Goal: Information Seeking & Learning: Check status

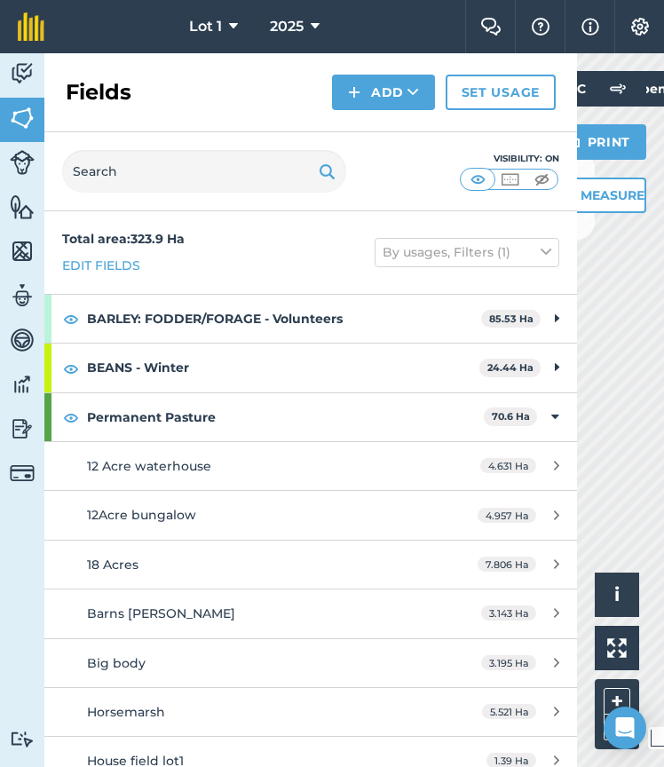
scroll to position [736, 0]
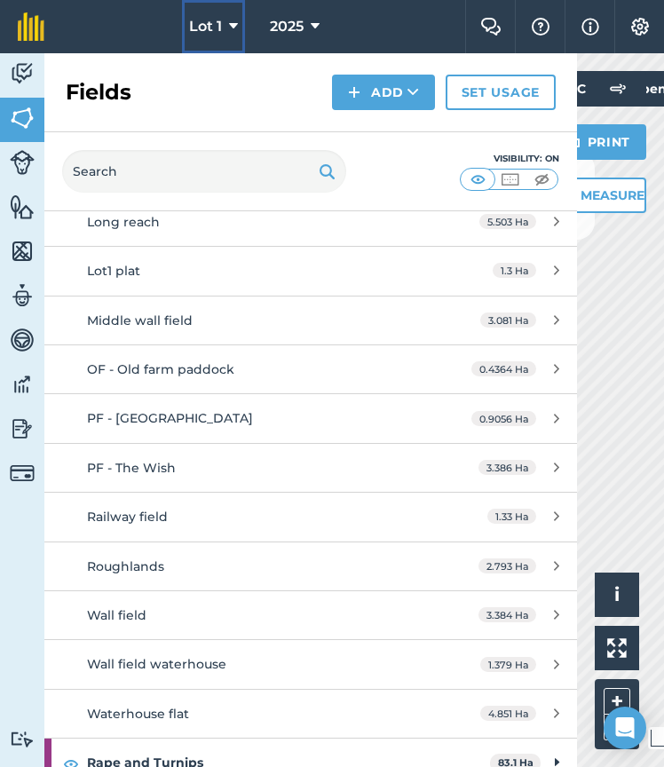
click at [207, 47] on button "Lot 1" at bounding box center [213, 26] width 63 height 53
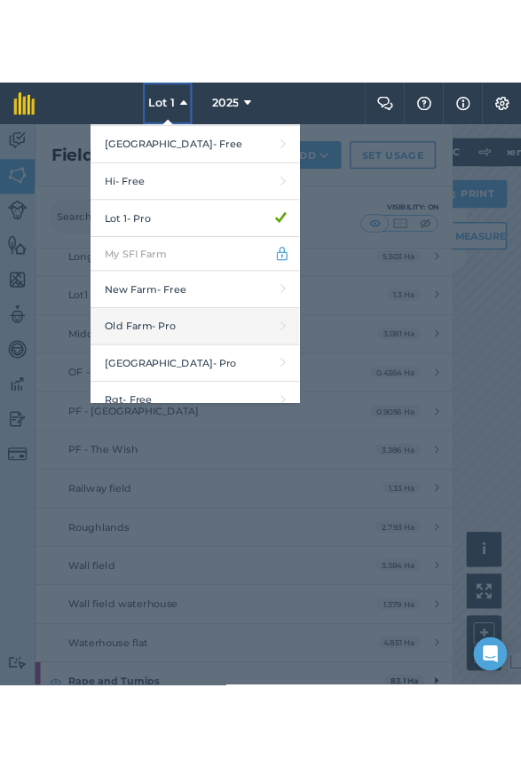
scroll to position [587, 0]
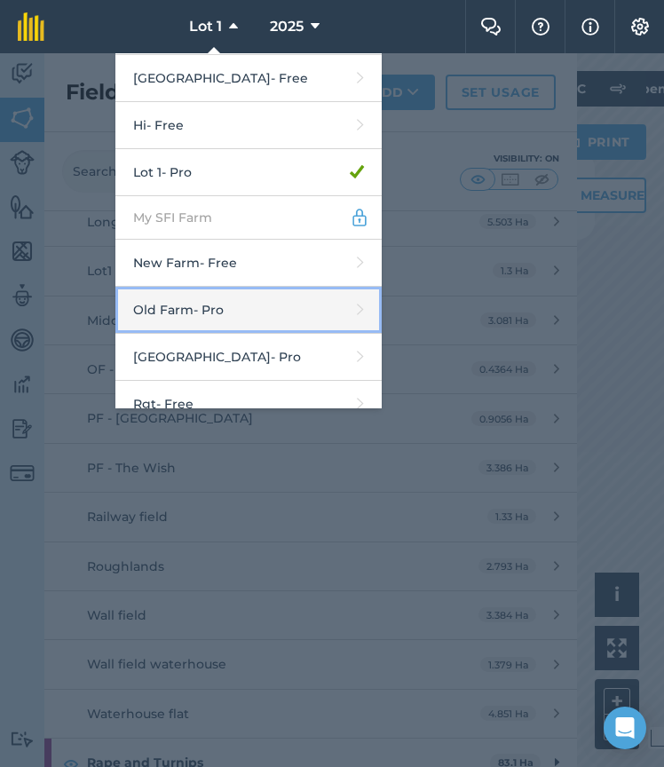
click at [239, 302] on link "Old Farm - Pro" at bounding box center [248, 310] width 266 height 47
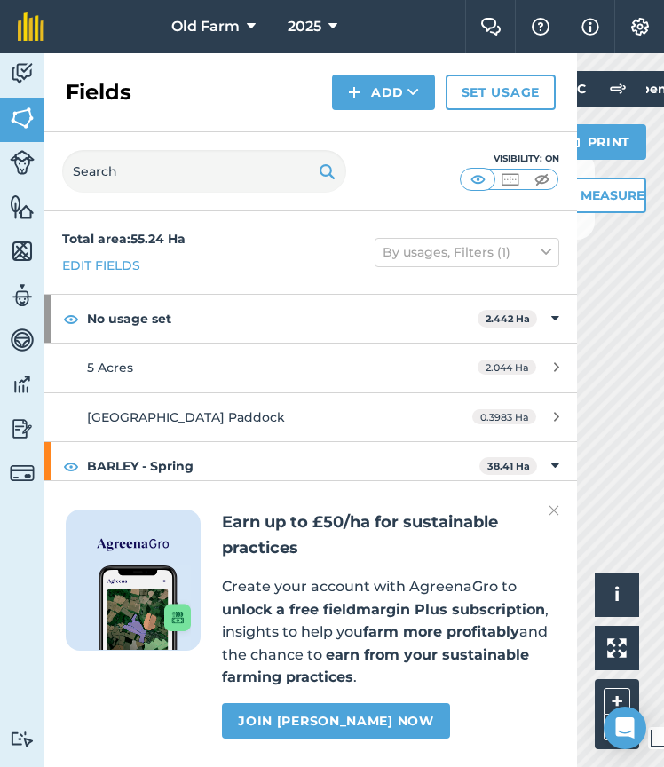
click at [548, 516] on img at bounding box center [553, 510] width 11 height 21
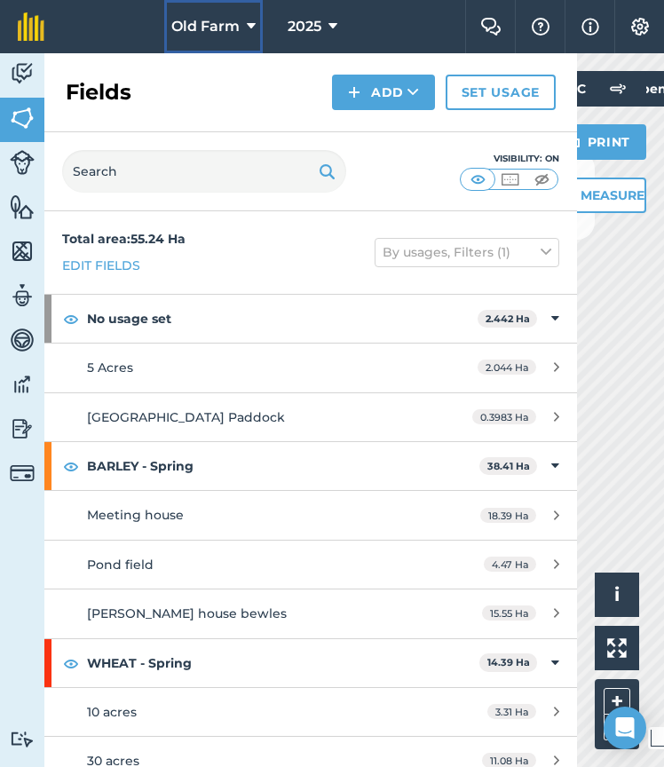
click at [223, 30] on span "Old Farm" at bounding box center [205, 26] width 68 height 21
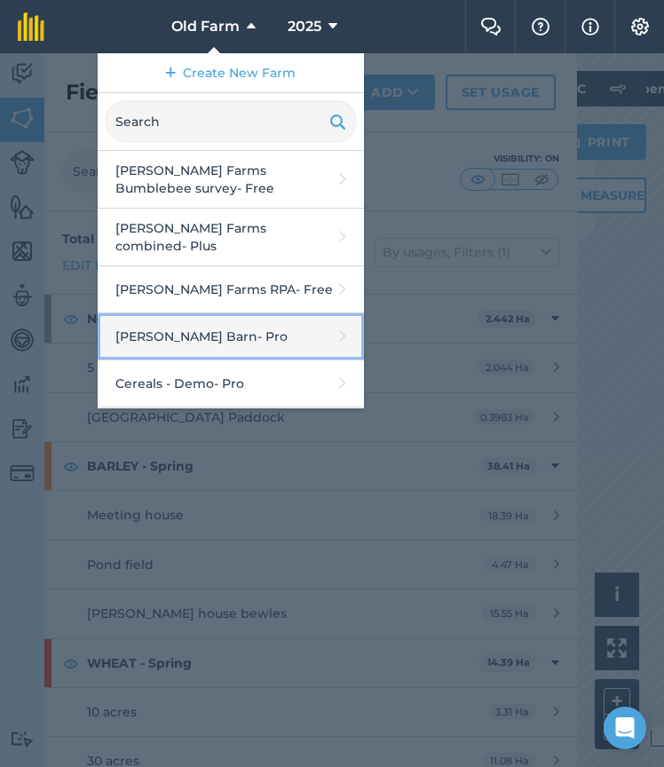
click at [231, 327] on link "[PERSON_NAME] Barn - Pro" at bounding box center [231, 336] width 266 height 47
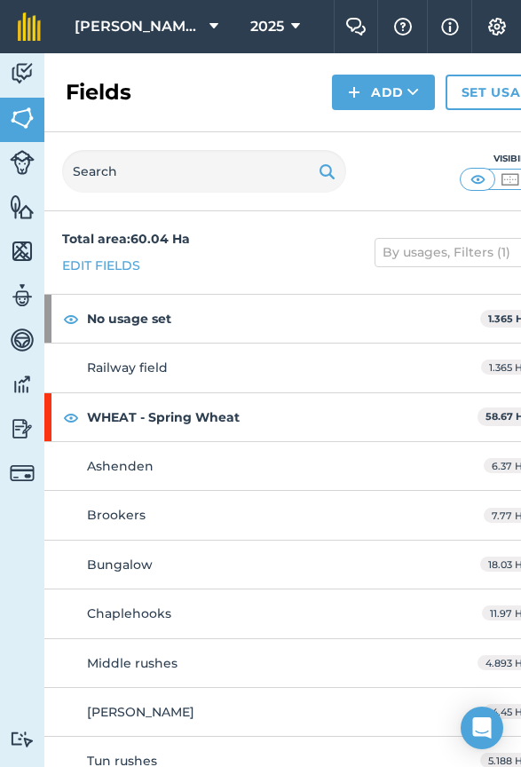
scroll to position [19, 0]
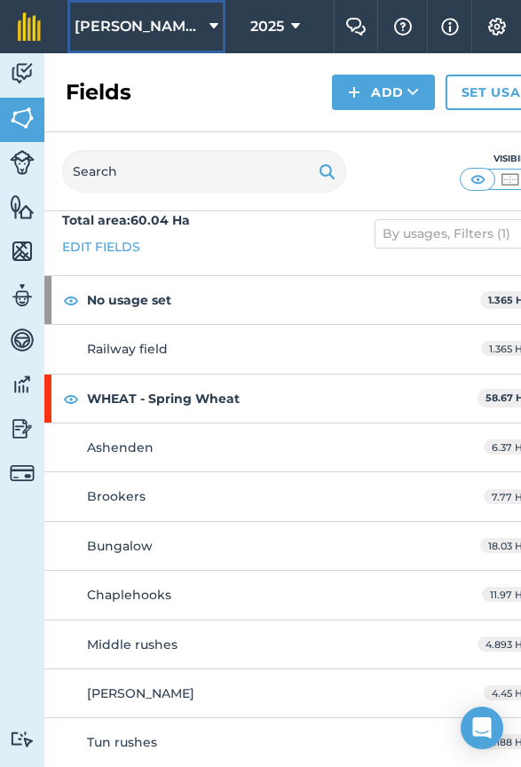
click at [144, 20] on span "[PERSON_NAME] Barn" at bounding box center [139, 26] width 128 height 21
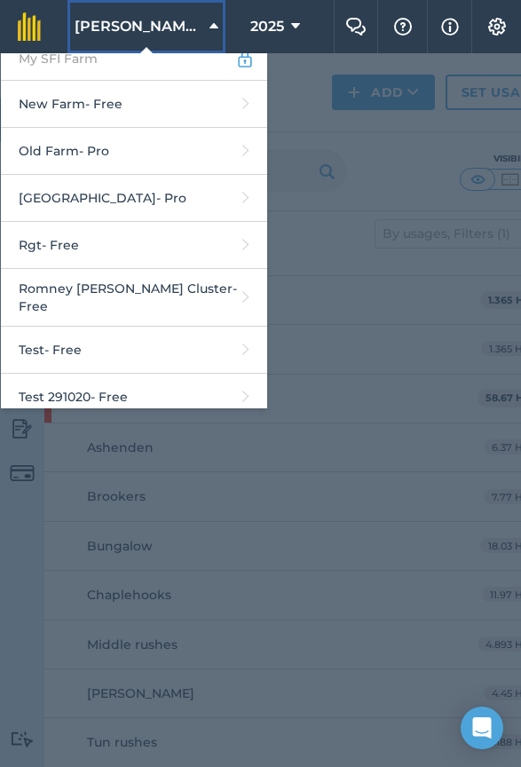
scroll to position [770, 0]
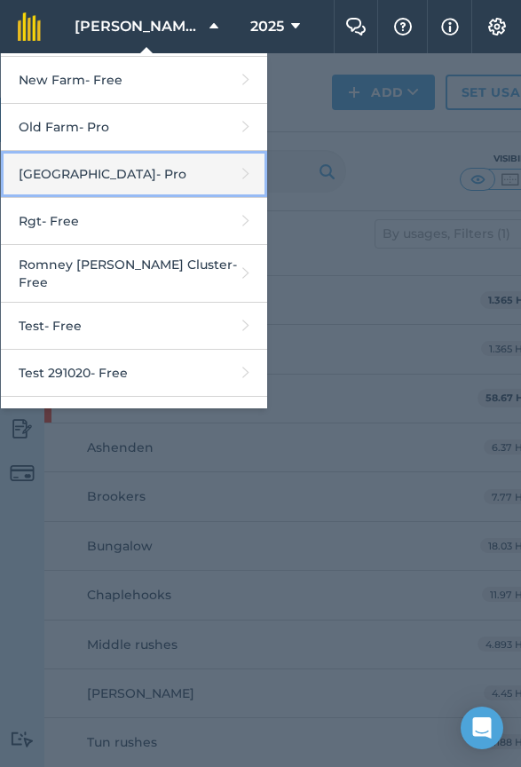
click at [169, 163] on link "Place Farm - Pro" at bounding box center [134, 174] width 266 height 47
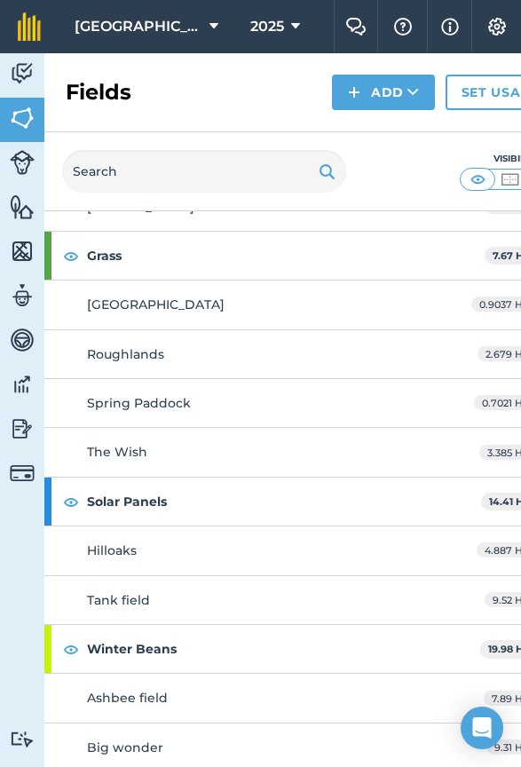
scroll to position [510, 0]
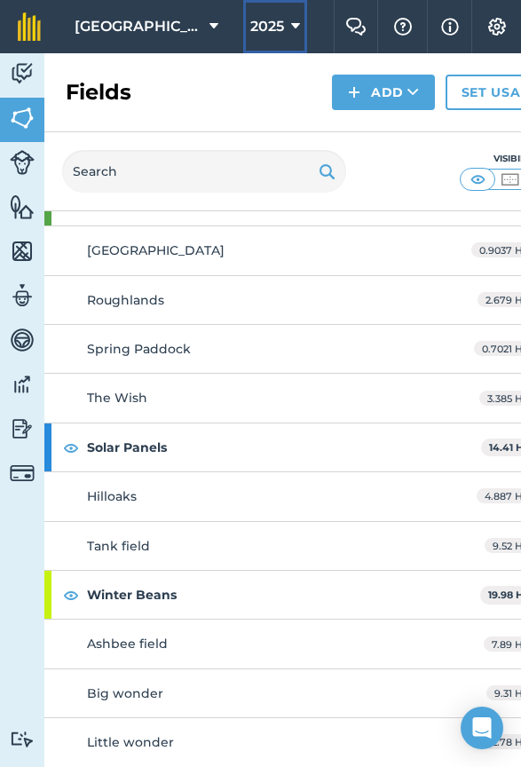
click at [250, 28] on span "2025" at bounding box center [267, 26] width 34 height 21
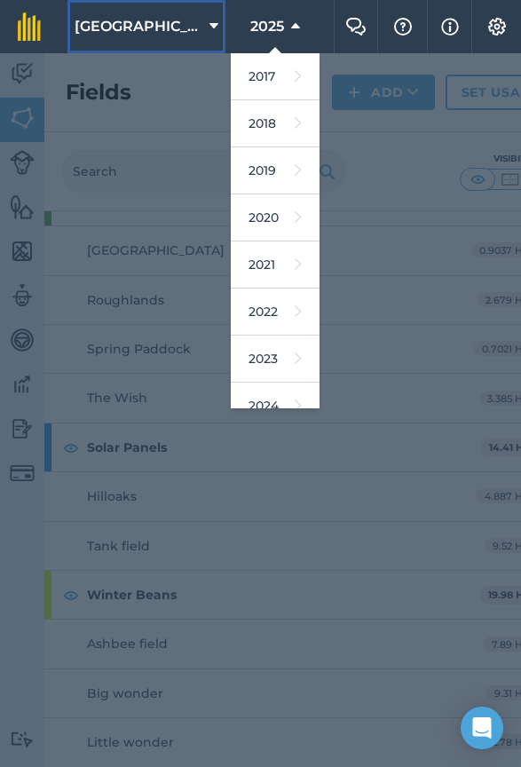
click at [169, 24] on span "[GEOGRAPHIC_DATA]" at bounding box center [139, 26] width 128 height 21
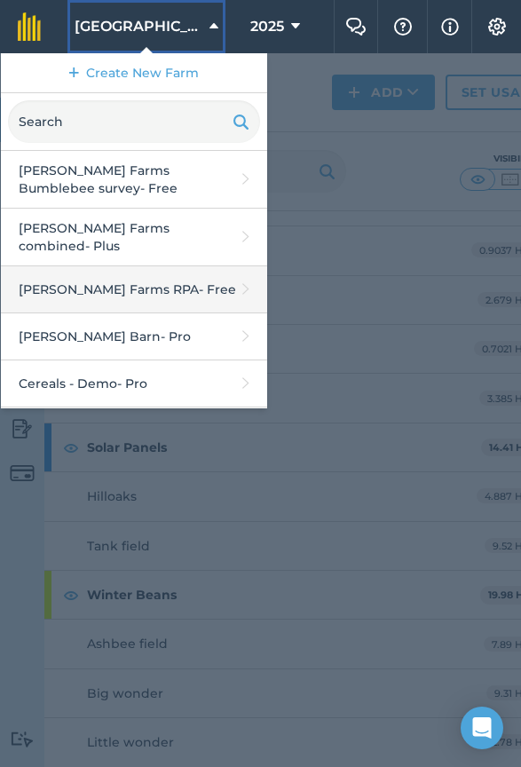
scroll to position [133, 0]
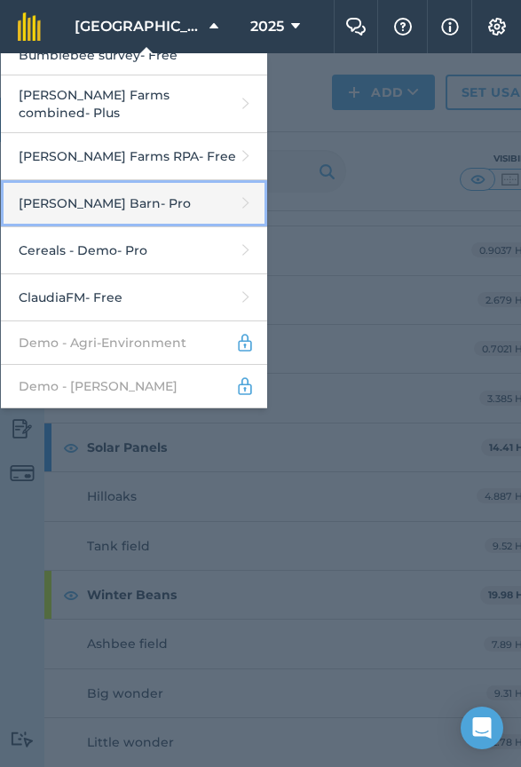
click at [138, 193] on link "[PERSON_NAME] Barn - Pro" at bounding box center [134, 203] width 266 height 47
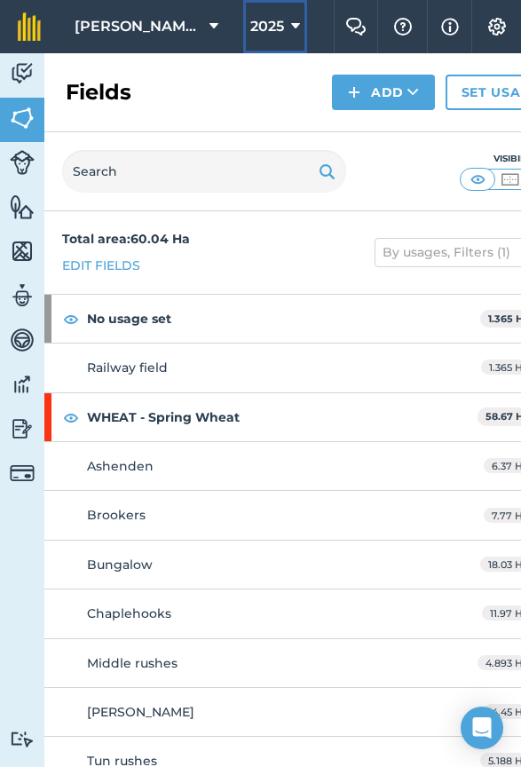
click at [254, 28] on span "2025" at bounding box center [267, 26] width 34 height 21
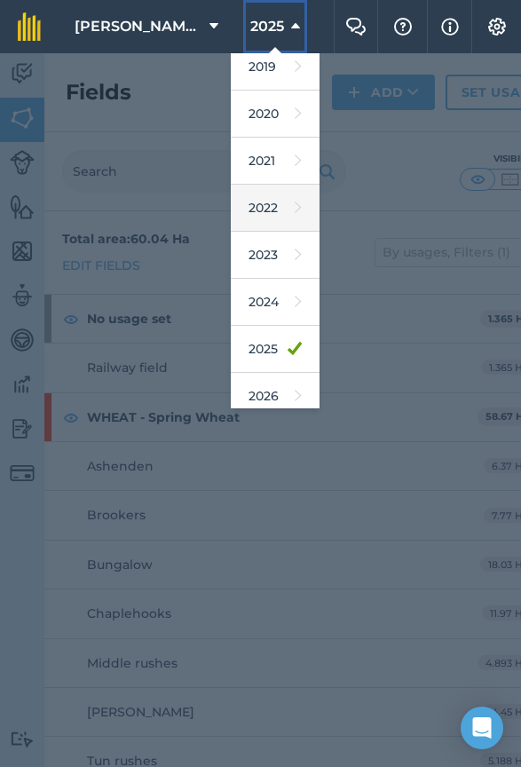
scroll to position [105, 0]
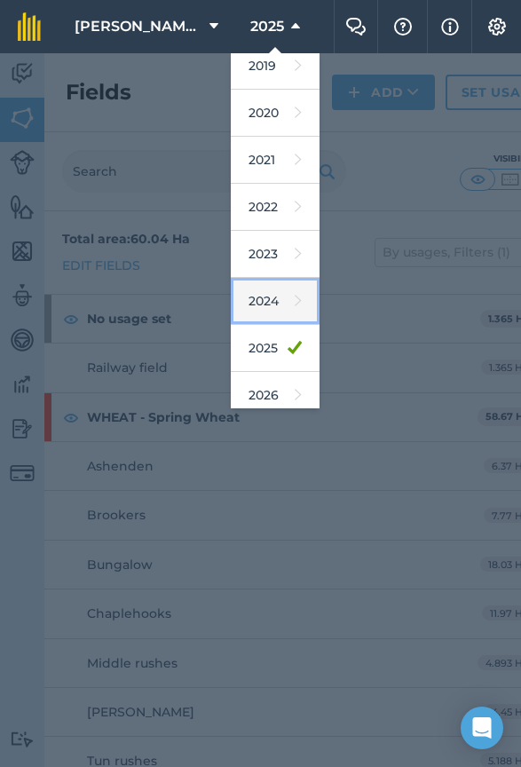
click at [253, 305] on link "2024" at bounding box center [275, 301] width 89 height 47
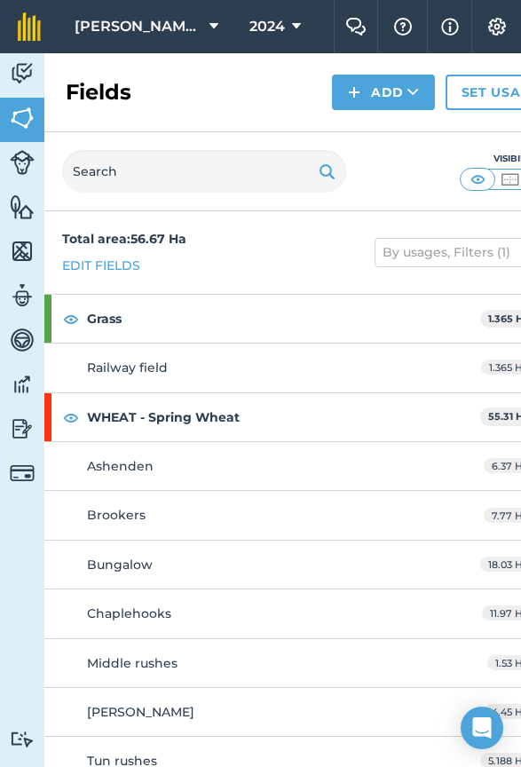
scroll to position [19, 0]
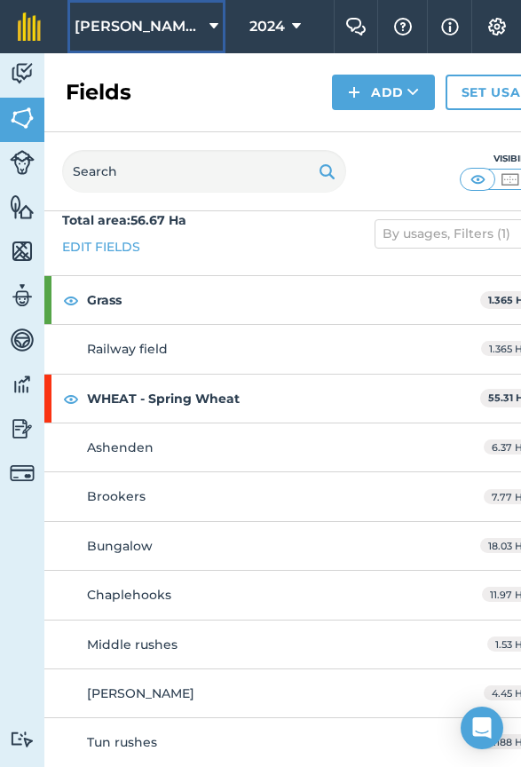
click at [106, 29] on span "[PERSON_NAME] Barn" at bounding box center [139, 26] width 128 height 21
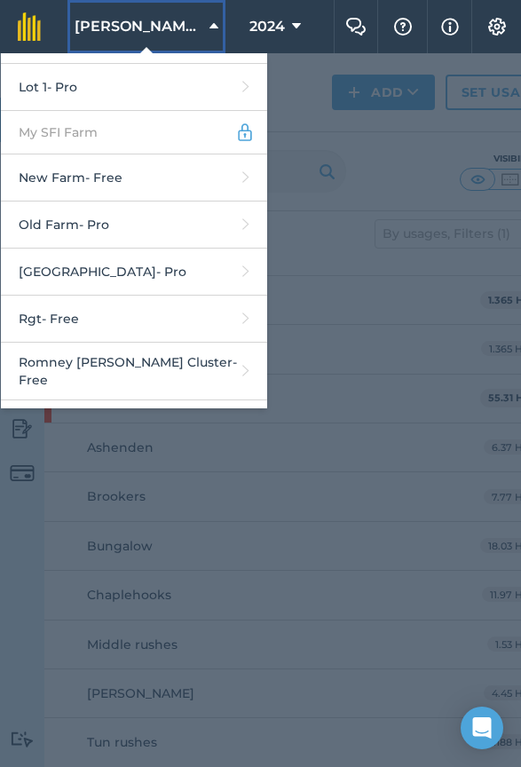
scroll to position [674, 0]
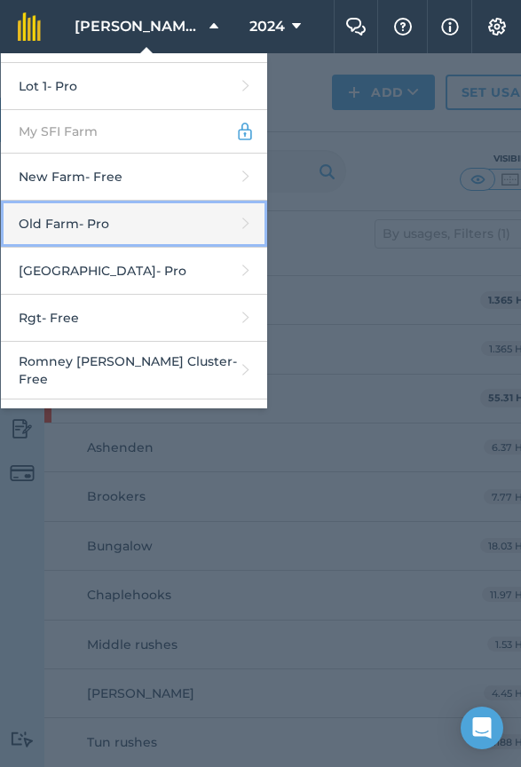
click at [155, 213] on link "Old Farm - Pro" at bounding box center [134, 224] width 266 height 47
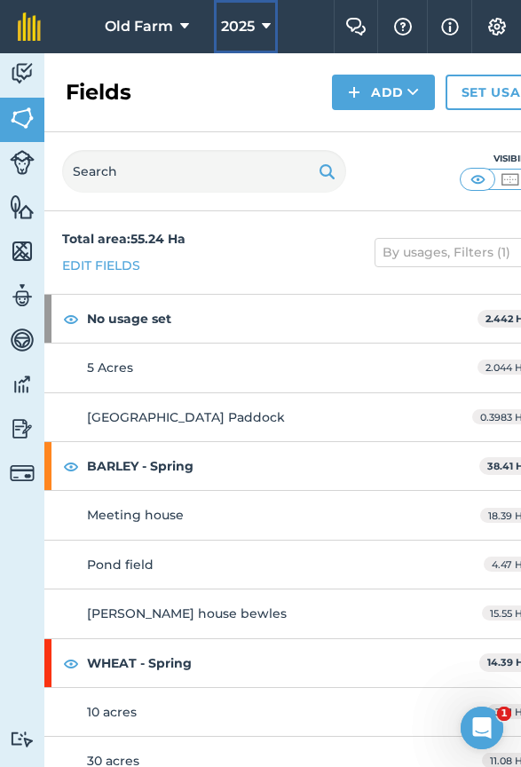
click at [248, 33] on span "2025" at bounding box center [238, 26] width 34 height 21
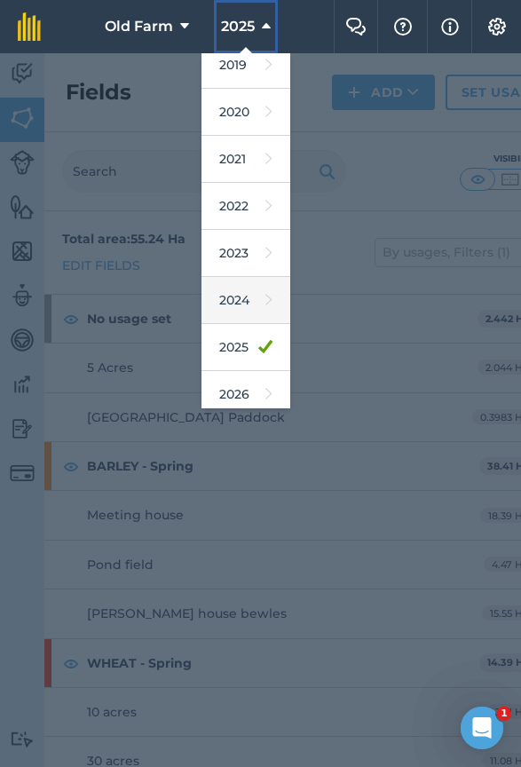
scroll to position [106, 0]
click at [252, 311] on link "2024" at bounding box center [245, 299] width 89 height 47
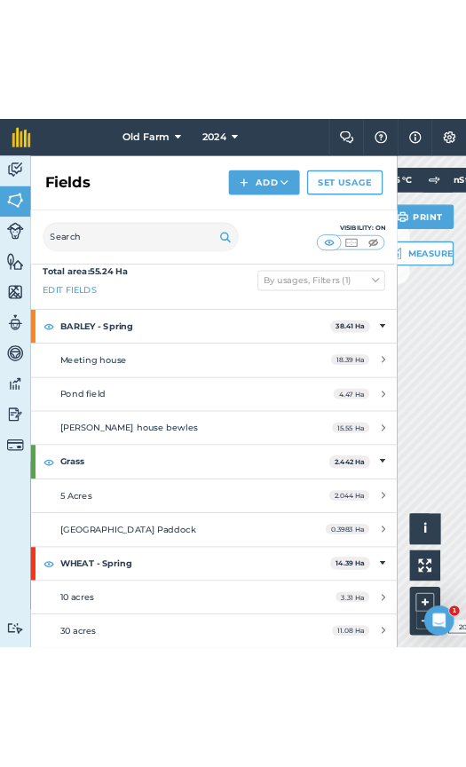
scroll to position [19, 0]
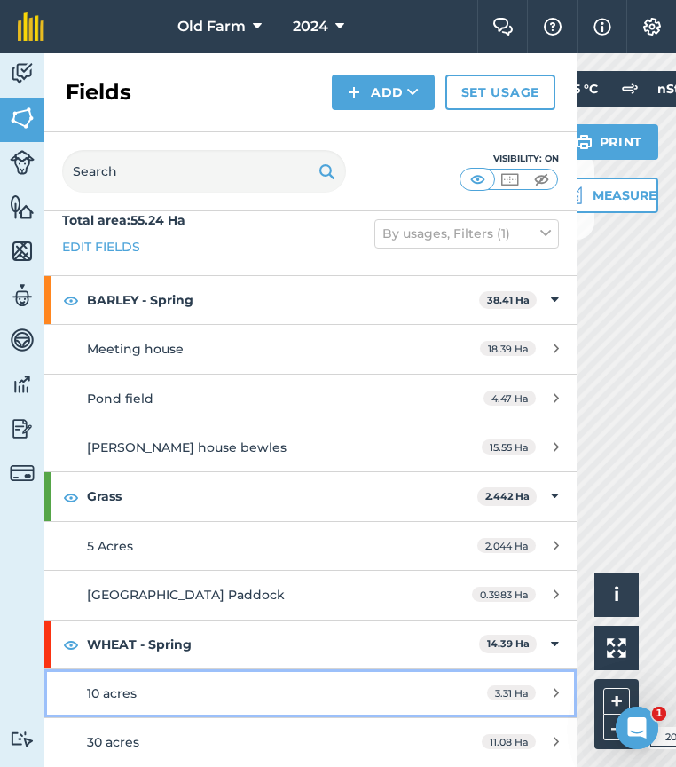
click at [118, 692] on span "10 acres" at bounding box center [112, 693] width 50 height 16
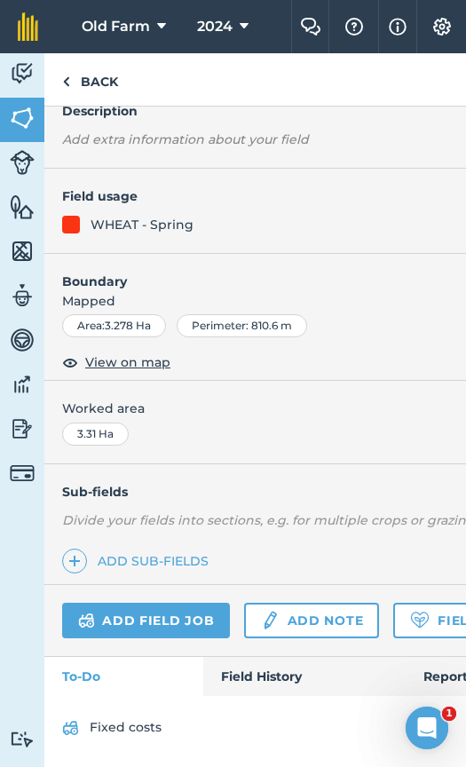
scroll to position [133, 0]
click at [246, 659] on link "Field History" at bounding box center [303, 676] width 201 height 39
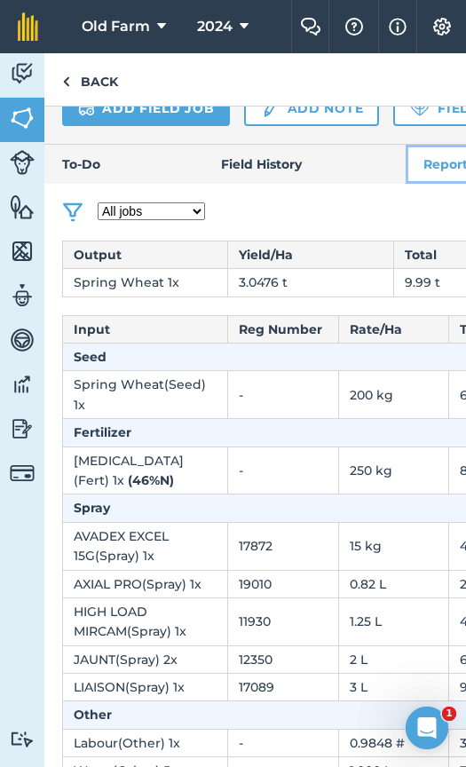
scroll to position [662, 0]
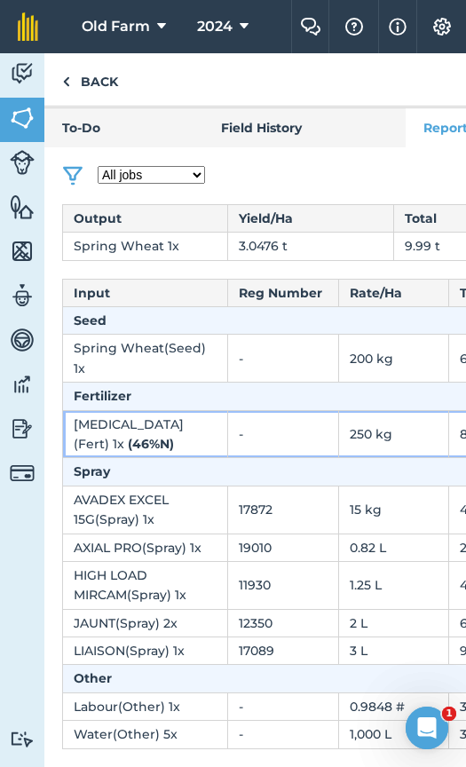
click at [240, 444] on td "-" at bounding box center [283, 434] width 110 height 48
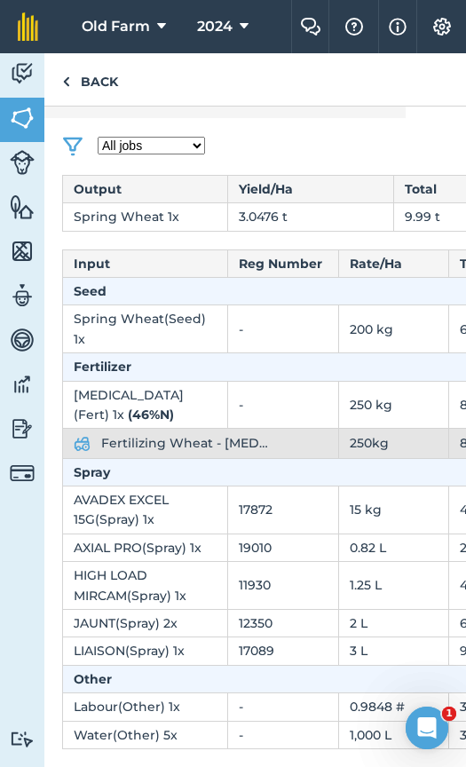
click at [209, 458] on td "Fertilizing Wheat - Urea" at bounding box center [201, 443] width 276 height 29
click at [190, 453] on span "Fertilizing Wheat - Urea" at bounding box center [185, 443] width 169 height 20
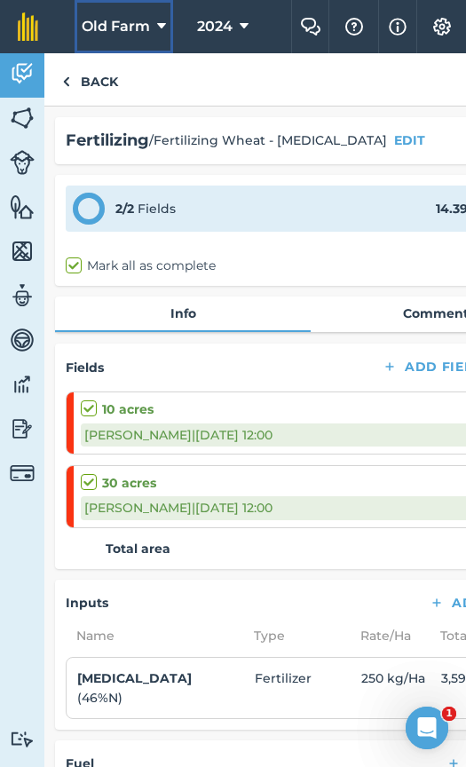
click at [155, 28] on button "Old Farm" at bounding box center [124, 26] width 98 height 53
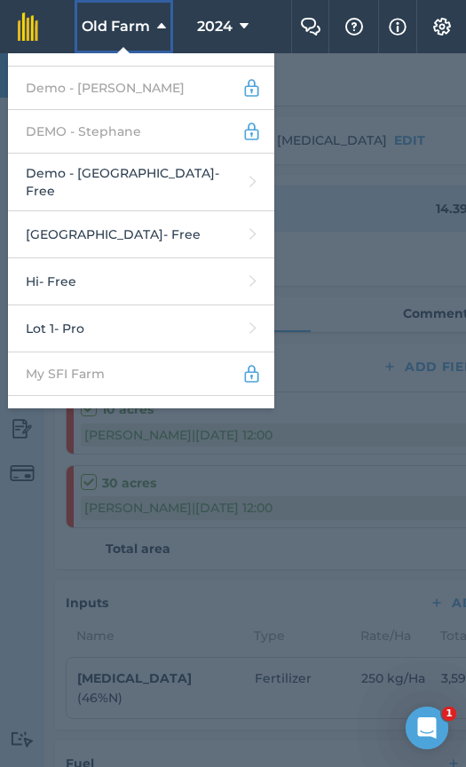
scroll to position [577, 0]
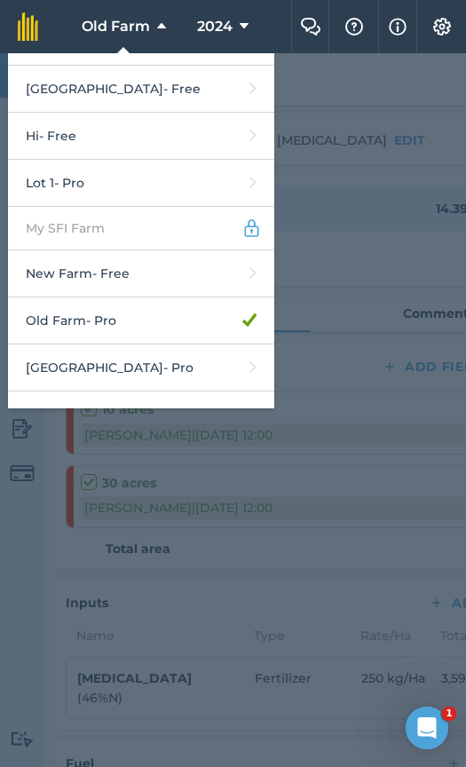
click at [332, 159] on div at bounding box center [233, 409] width 466 height 713
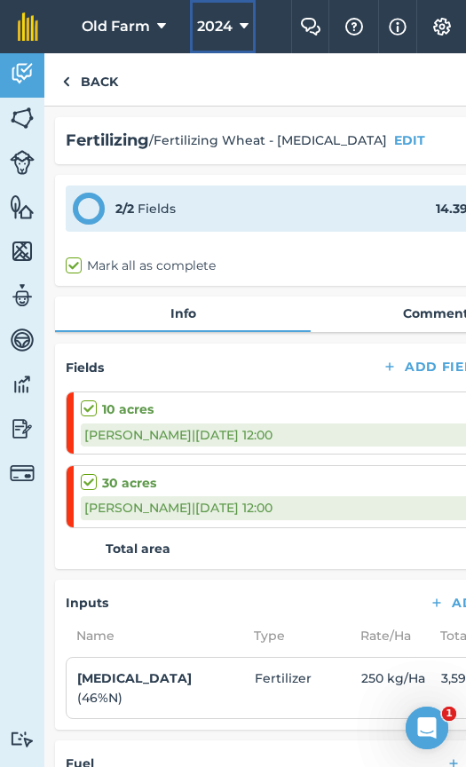
click at [241, 38] on button "2024" at bounding box center [223, 26] width 66 height 53
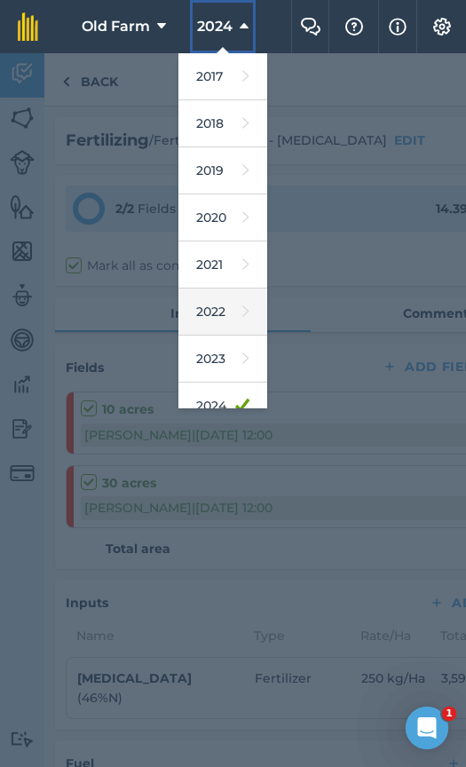
scroll to position [162, 0]
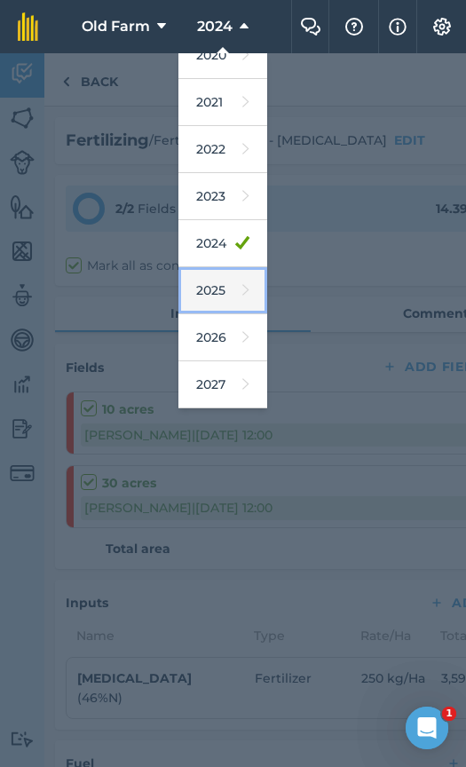
click at [221, 294] on link "2025" at bounding box center [222, 290] width 89 height 47
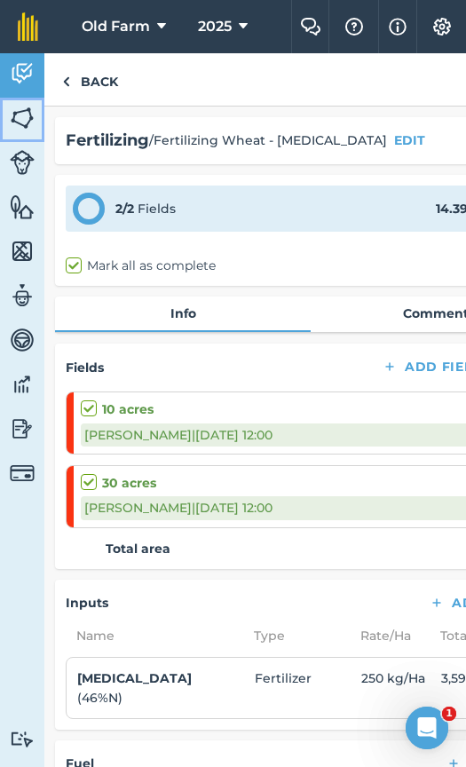
click at [20, 122] on img at bounding box center [22, 118] width 25 height 27
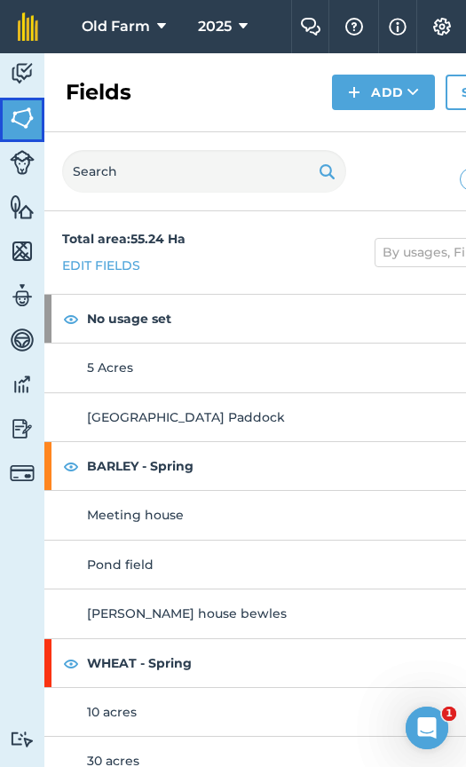
scroll to position [19, 0]
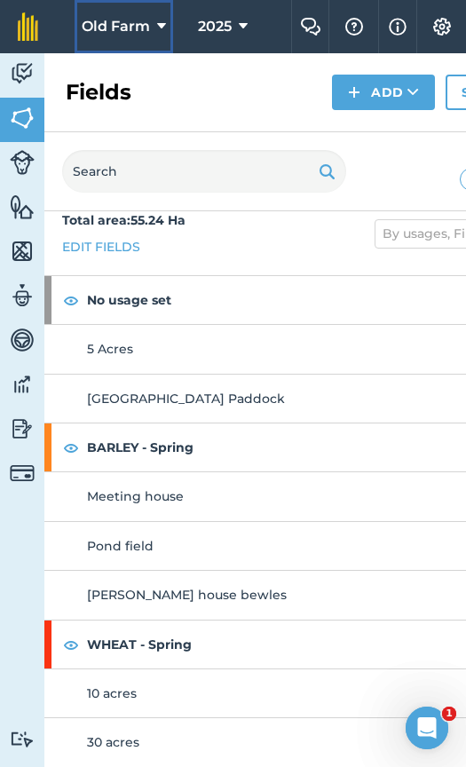
click at [165, 11] on button "Old Farm" at bounding box center [124, 26] width 98 height 53
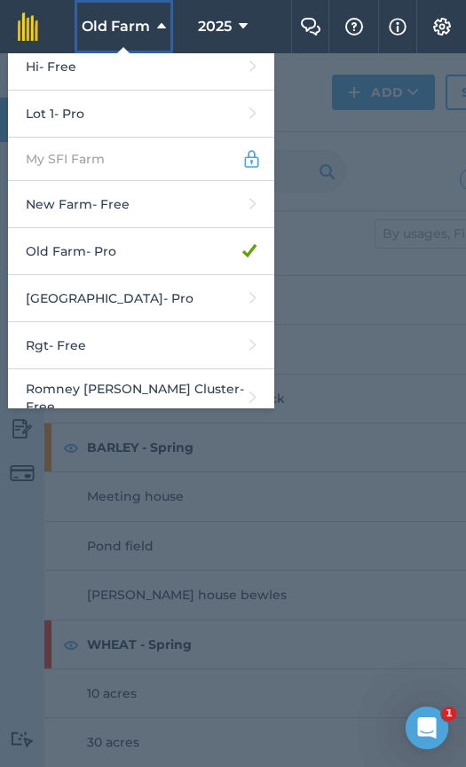
scroll to position [645, 0]
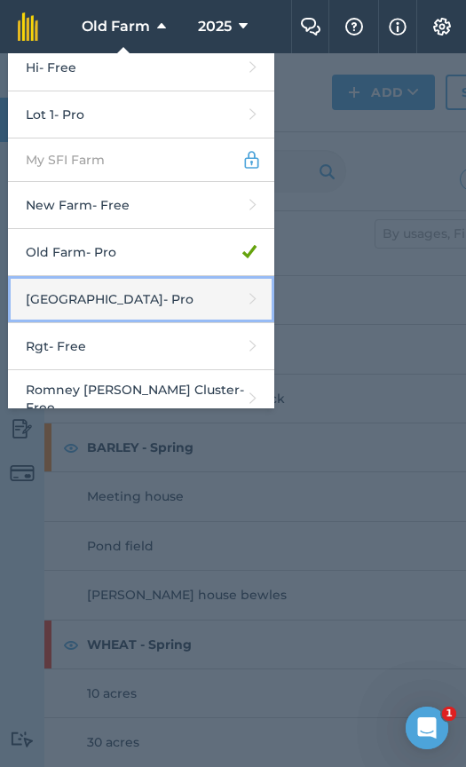
click at [111, 290] on link "Place Farm - Pro" at bounding box center [141, 299] width 266 height 47
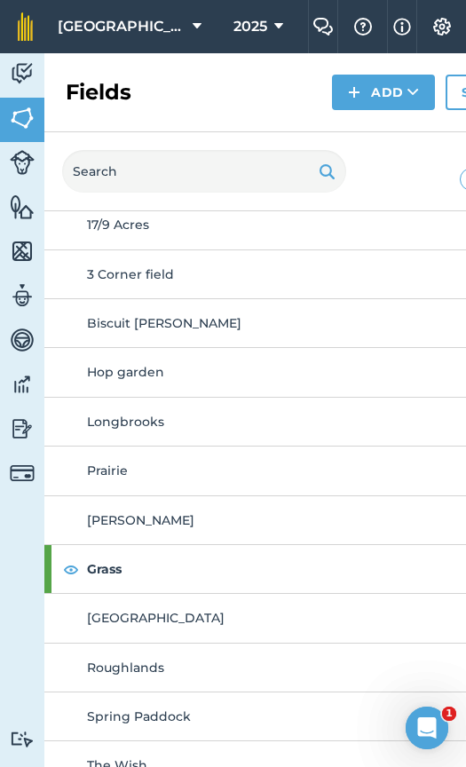
scroll to position [510, 0]
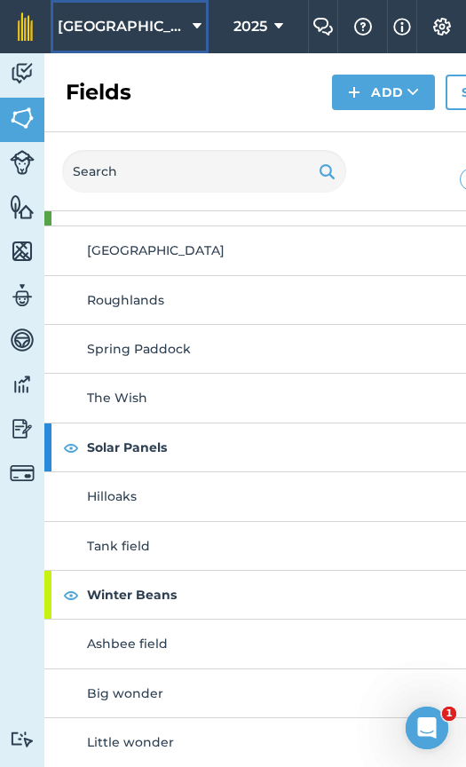
click at [139, 26] on span "[GEOGRAPHIC_DATA]" at bounding box center [122, 26] width 128 height 21
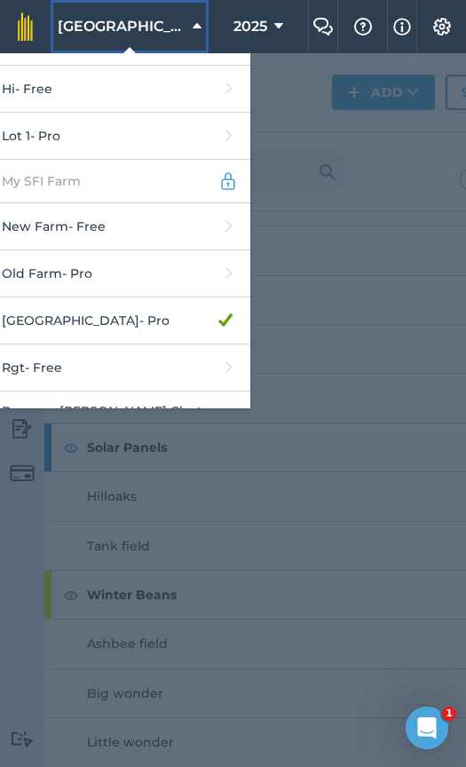
scroll to position [770, 0]
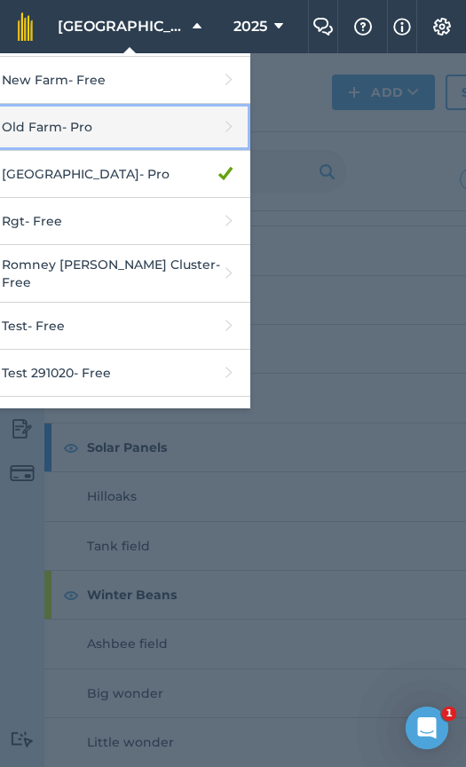
click at [151, 119] on link "Old Farm - Pro" at bounding box center [117, 127] width 266 height 47
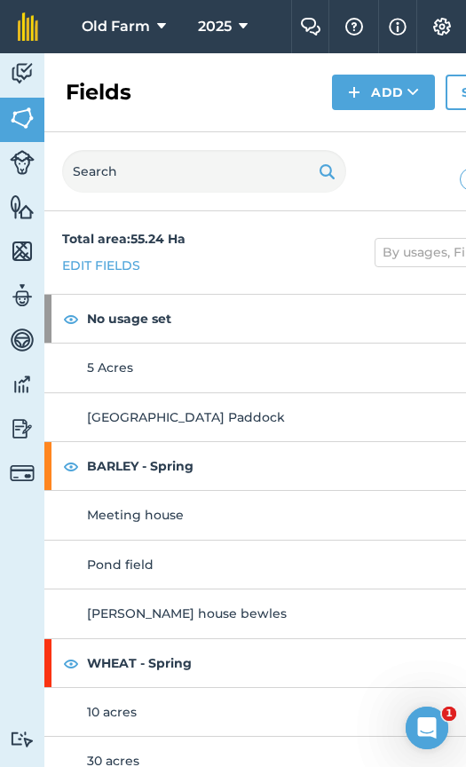
scroll to position [19, 0]
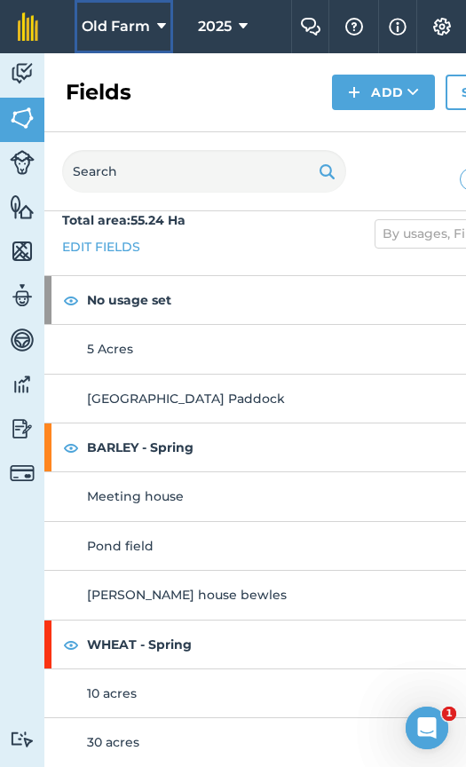
click at [131, 8] on button "Old Farm" at bounding box center [124, 26] width 98 height 53
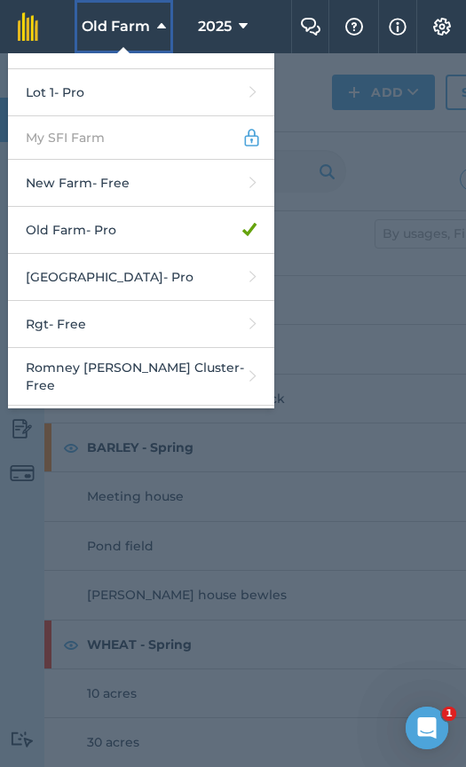
scroll to position [671, 0]
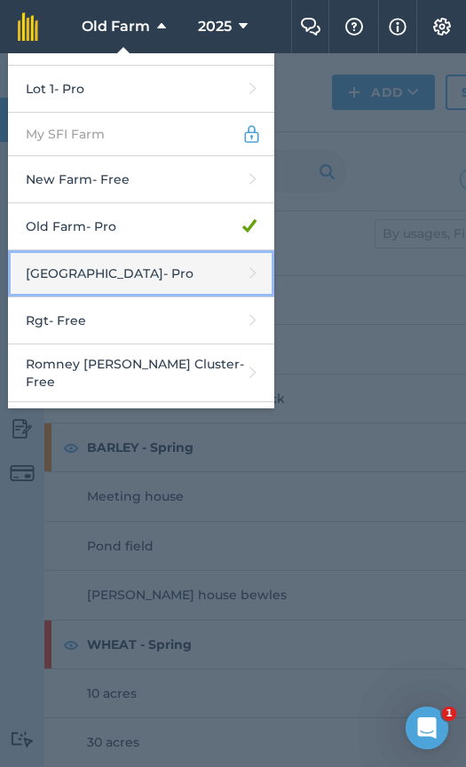
click at [145, 250] on link "Place Farm - Pro" at bounding box center [141, 273] width 266 height 47
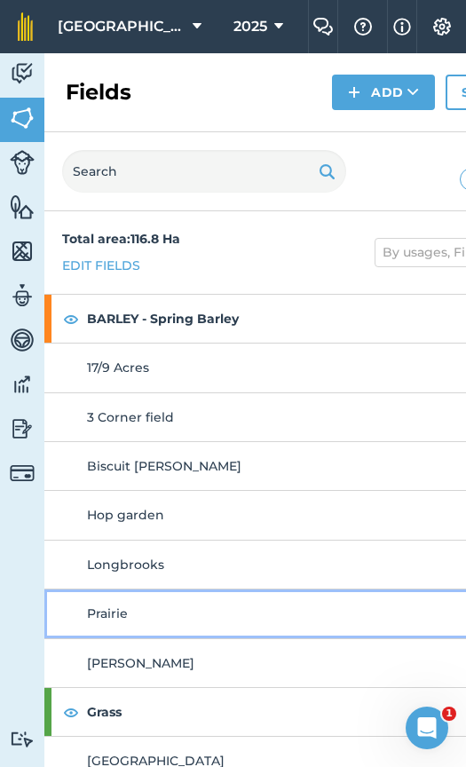
click at [129, 605] on div "Prairie" at bounding box center [254, 613] width 334 height 20
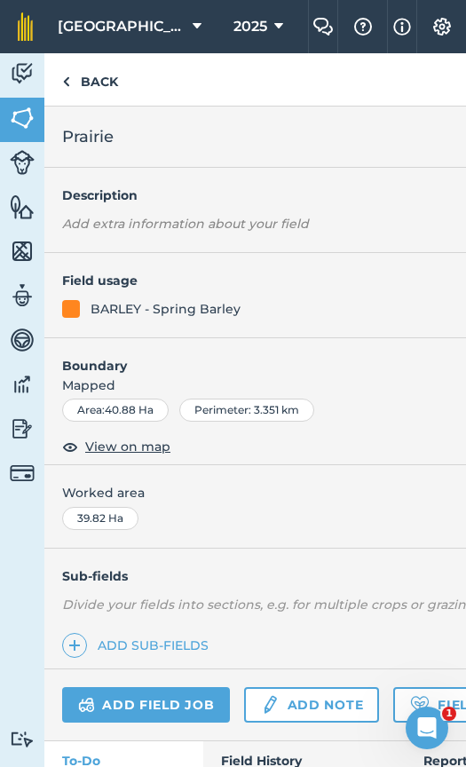
scroll to position [240, 0]
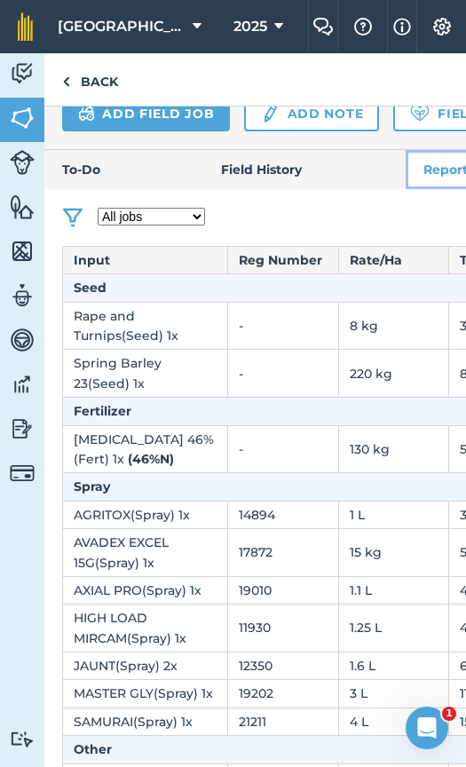
scroll to position [703, 0]
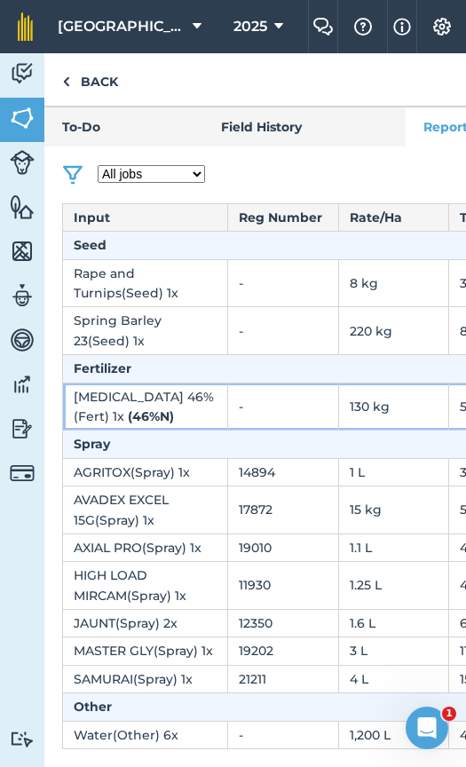
click at [146, 382] on td "Urea 46% ( Fert ) 1 x ( 46 % N )" at bounding box center [145, 406] width 165 height 48
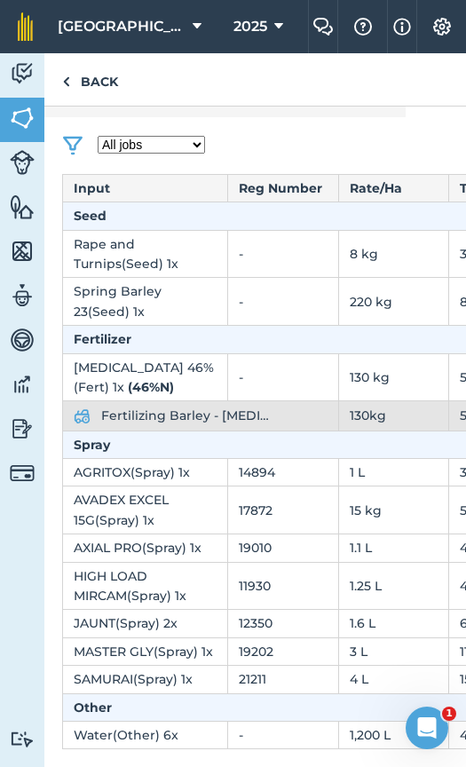
click at [147, 420] on span "Fertilizing Barley - Urea 1" at bounding box center [185, 416] width 169 height 20
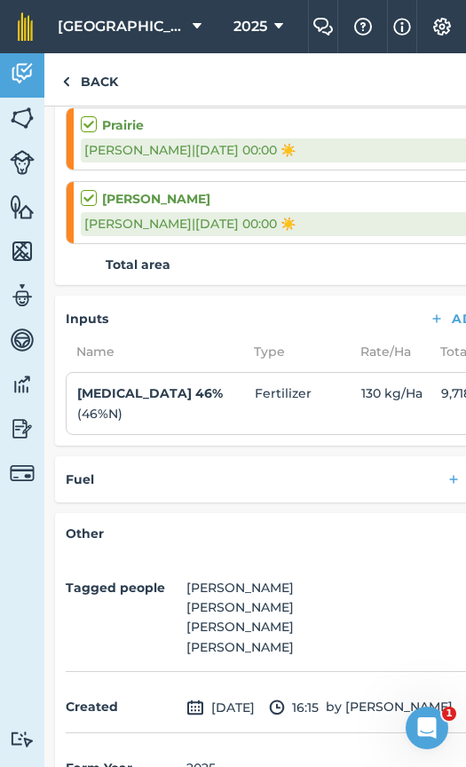
scroll to position [647, 0]
